Goal: Find specific page/section: Find specific page/section

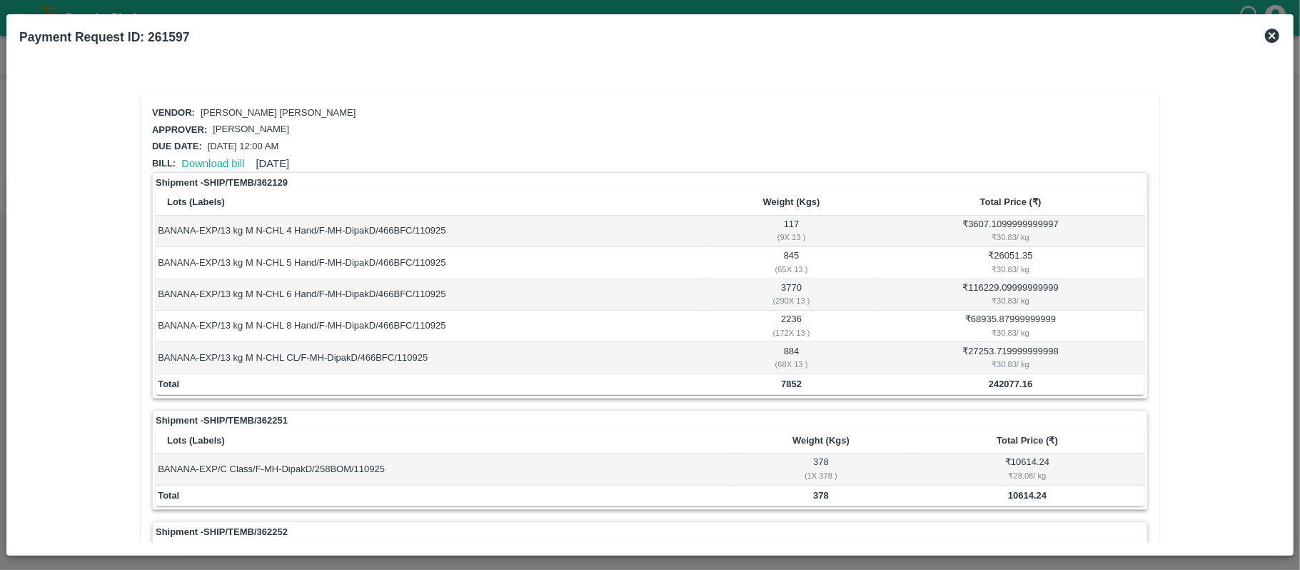
click at [1272, 31] on icon at bounding box center [1272, 36] width 14 height 14
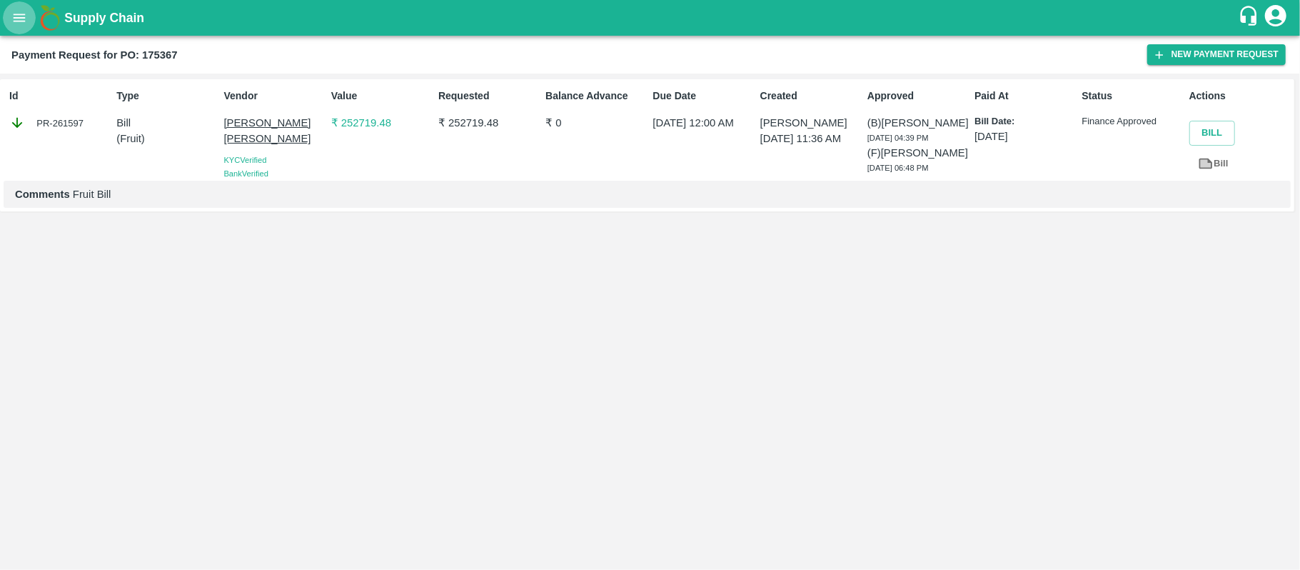
click at [14, 4] on button "open drawer" at bounding box center [19, 17] width 33 height 33
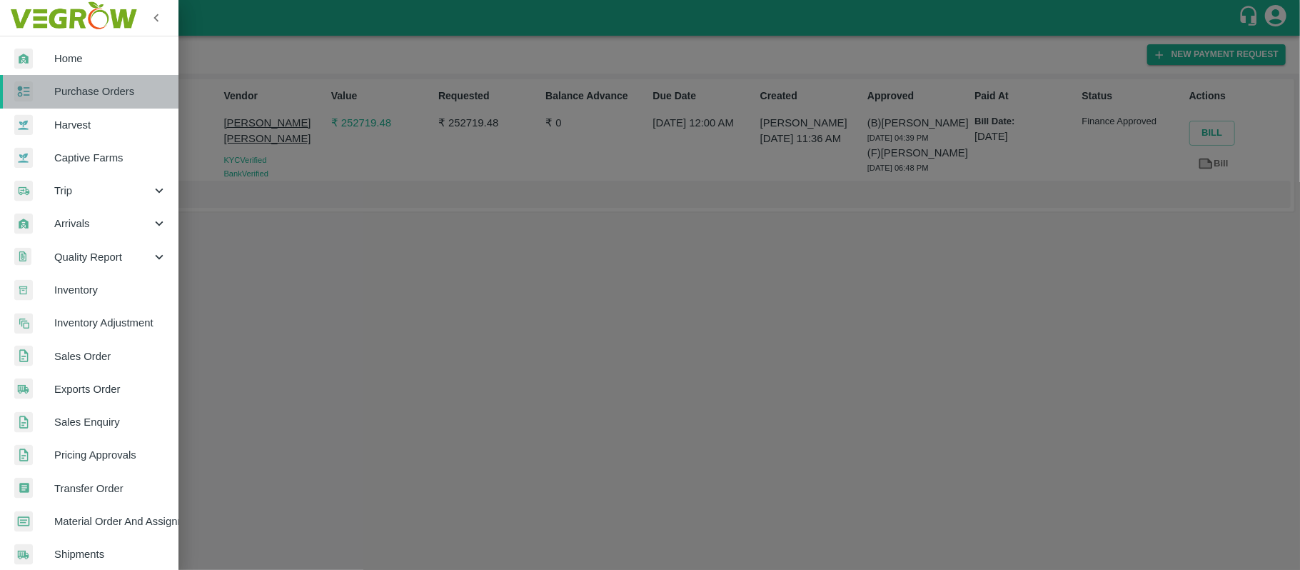
click at [113, 91] on span "Purchase Orders" at bounding box center [110, 92] width 113 height 16
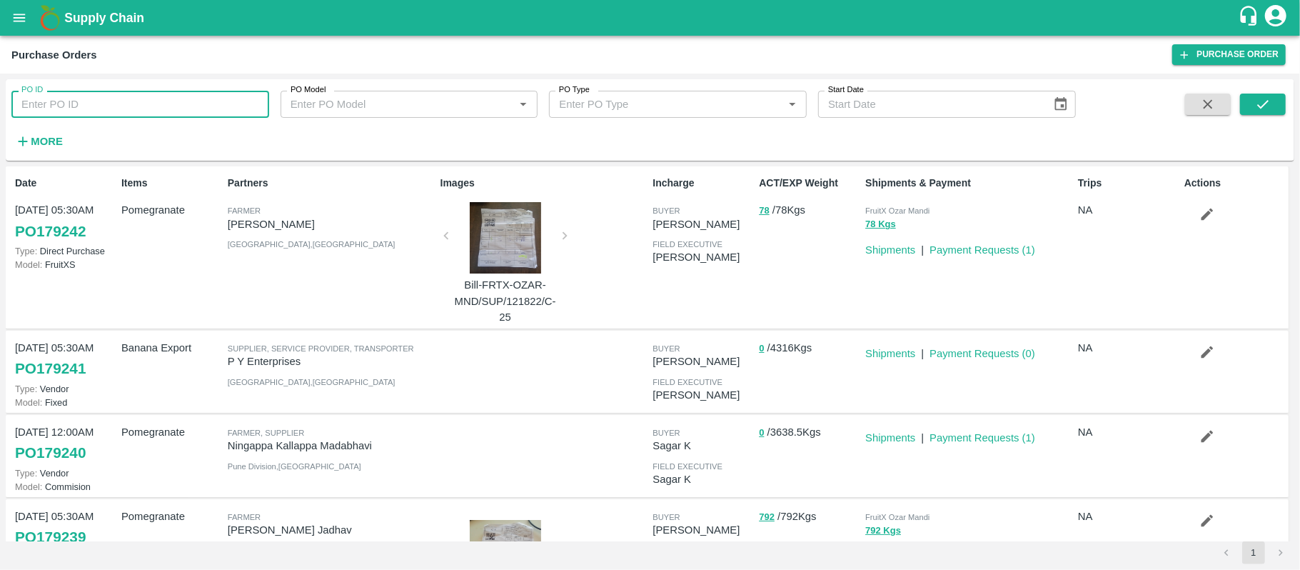
click at [224, 111] on input "PO ID" at bounding box center [140, 104] width 258 height 27
paste input "175367"
click at [1271, 106] on icon "submit" at bounding box center [1263, 104] width 16 height 16
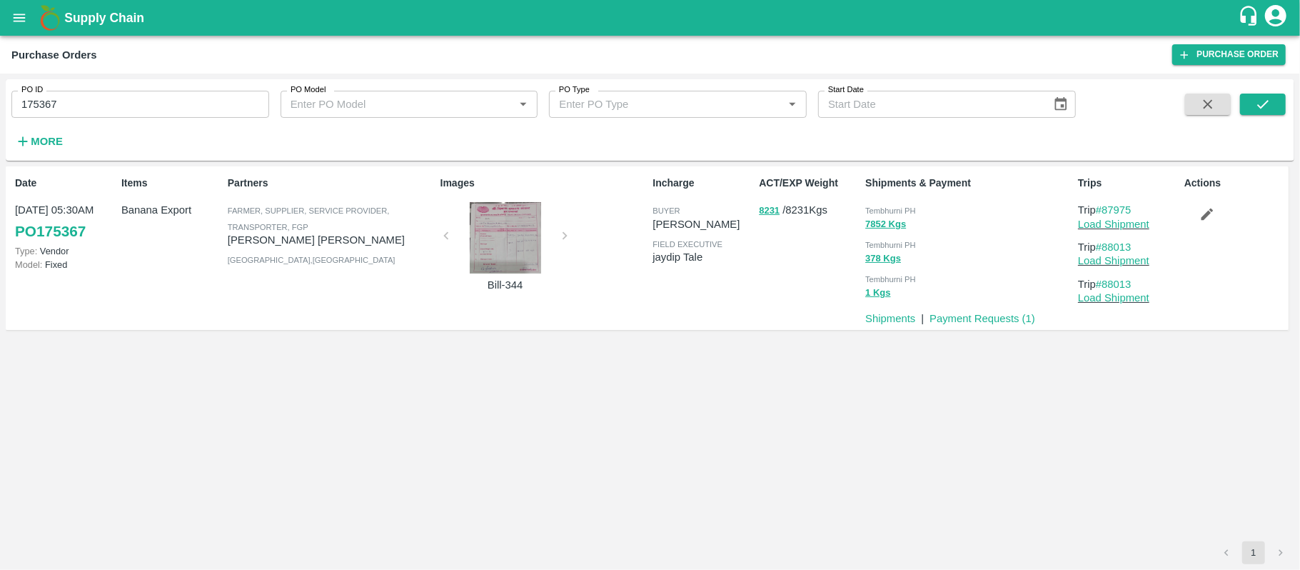
click at [880, 207] on span "Tembhurni PH" at bounding box center [891, 210] width 51 height 9
copy div "Tembhurni PH 7852 Kgs"
click at [158, 109] on input "175367" at bounding box center [140, 104] width 258 height 27
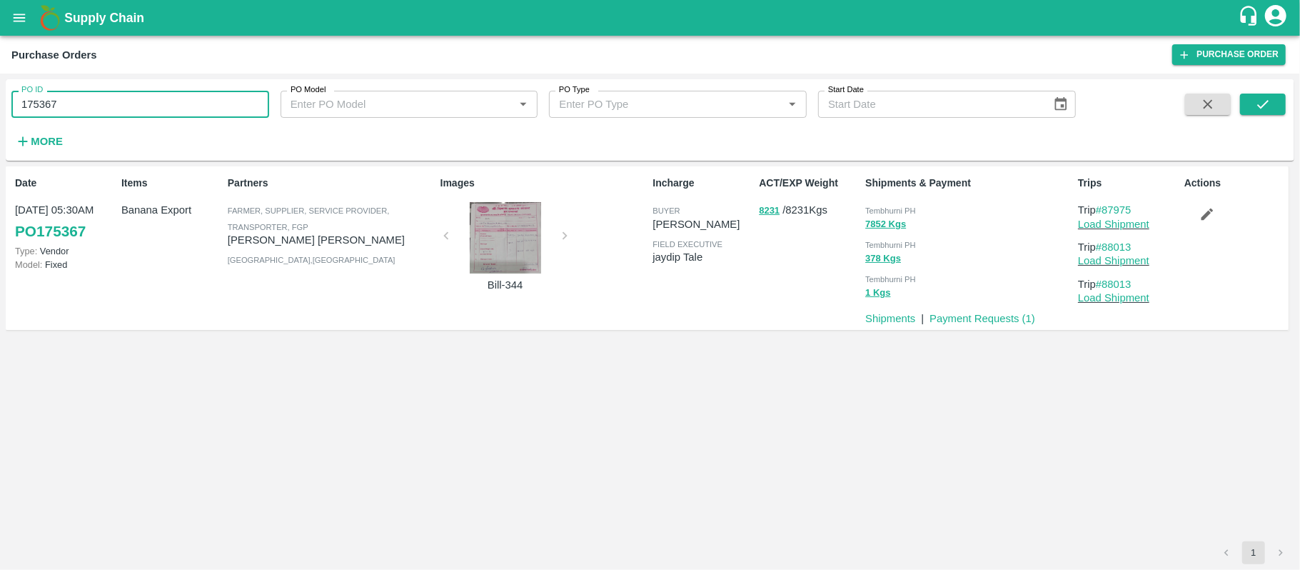
click at [158, 109] on input "175367" at bounding box center [140, 104] width 258 height 27
paste input "text"
click at [158, 109] on input "173418" at bounding box center [140, 104] width 258 height 27
click at [1264, 96] on icon "submit" at bounding box center [1263, 104] width 16 height 16
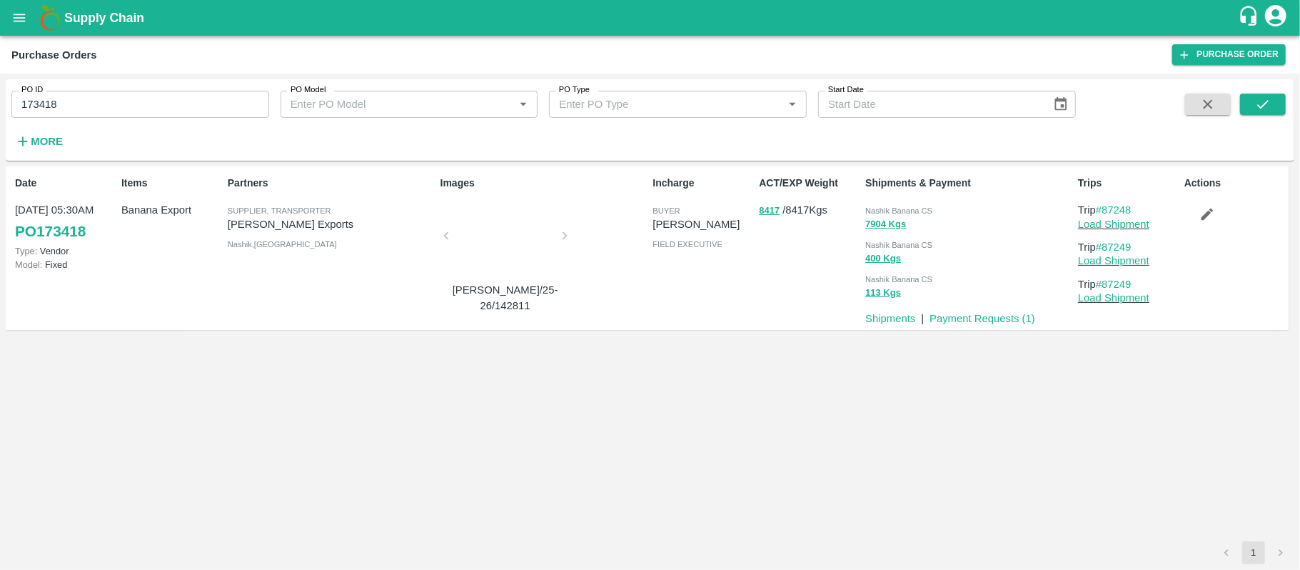
click at [914, 217] on div "7904 Kgs" at bounding box center [969, 224] width 207 height 16
copy div "Nashik Banana CS 400 Kgs"
click at [46, 98] on input "173418" at bounding box center [140, 104] width 258 height 27
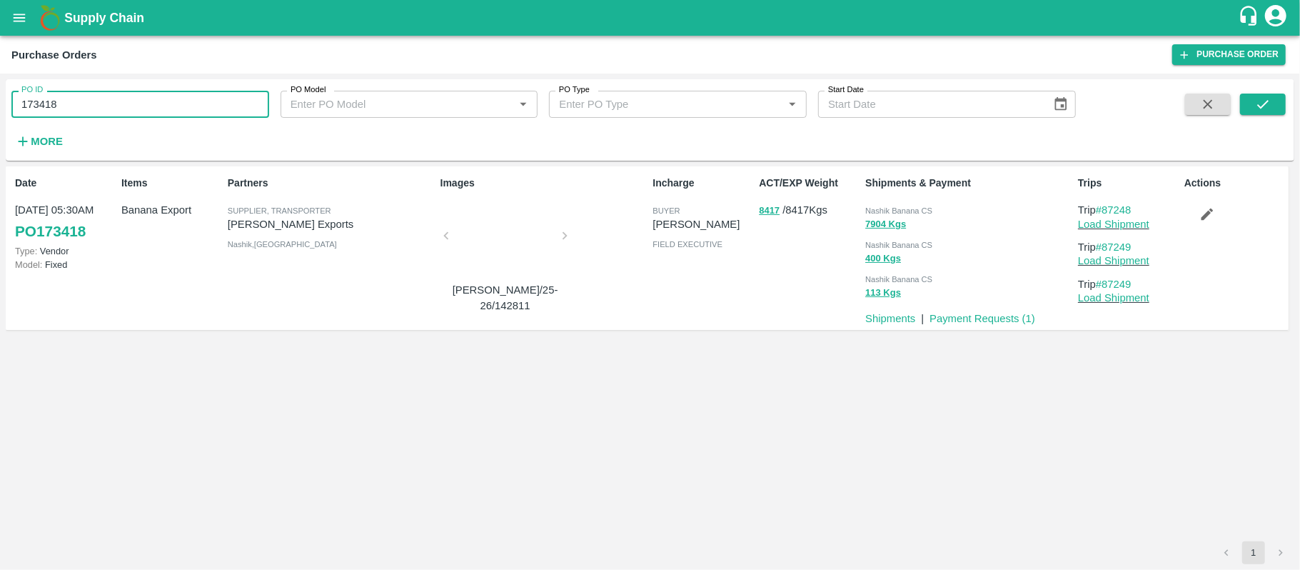
click at [46, 98] on input "173418" at bounding box center [140, 104] width 258 height 27
paste input "text"
type input "176149"
click at [1257, 100] on icon "submit" at bounding box center [1263, 104] width 16 height 16
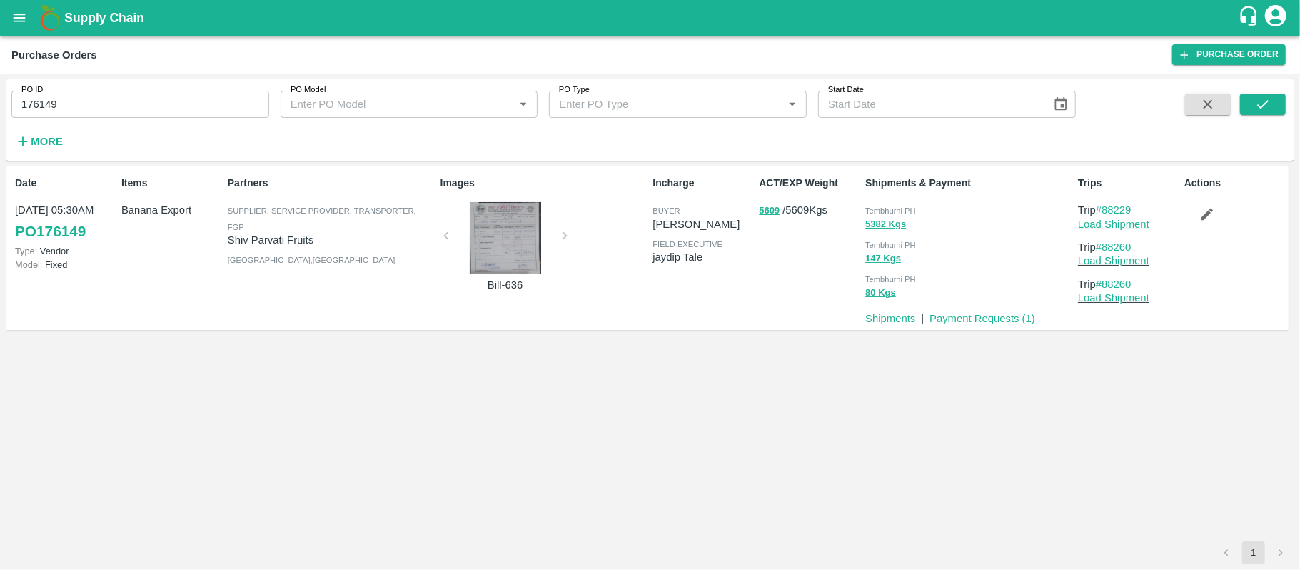
click at [915, 211] on span "Tembhurni PH" at bounding box center [891, 210] width 51 height 9
copy div "Tembhurni PH 5382 Kgs"
